Goal: Task Accomplishment & Management: Use online tool/utility

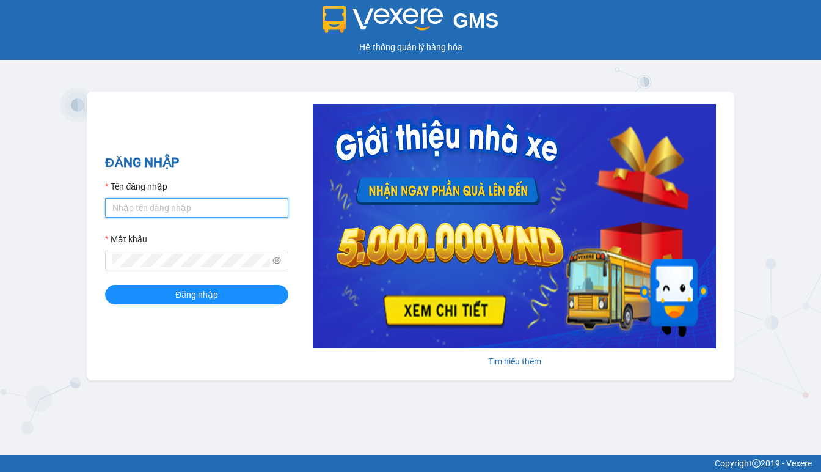
click at [127, 202] on input "Tên đăng nhập" at bounding box center [196, 208] width 183 height 20
type input "hien.phuchai"
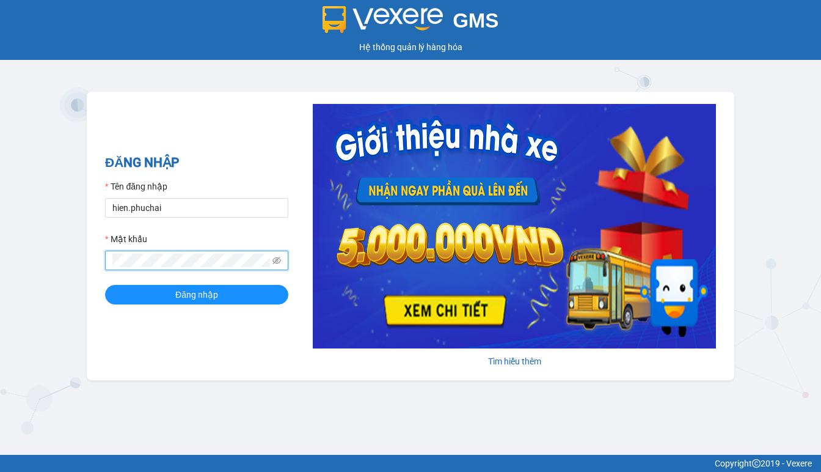
click at [105, 285] on button "Đăng nhập" at bounding box center [196, 295] width 183 height 20
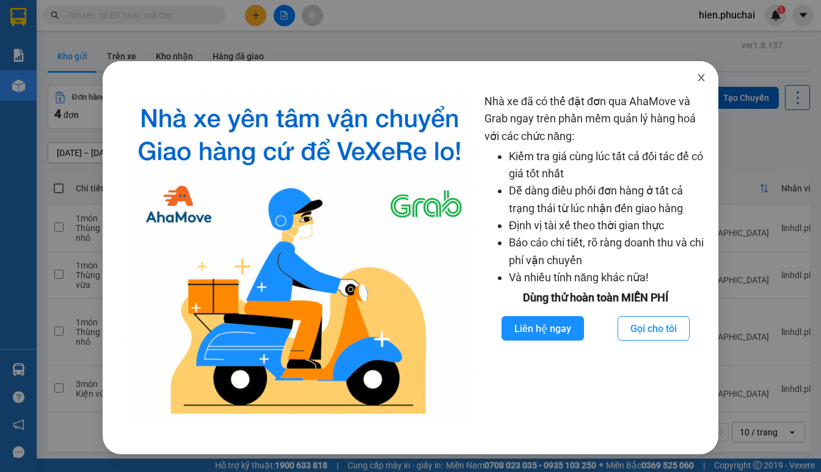
click at [703, 73] on span "Close" at bounding box center [702, 78] width 34 height 34
